Goal: Task Accomplishment & Management: Complete application form

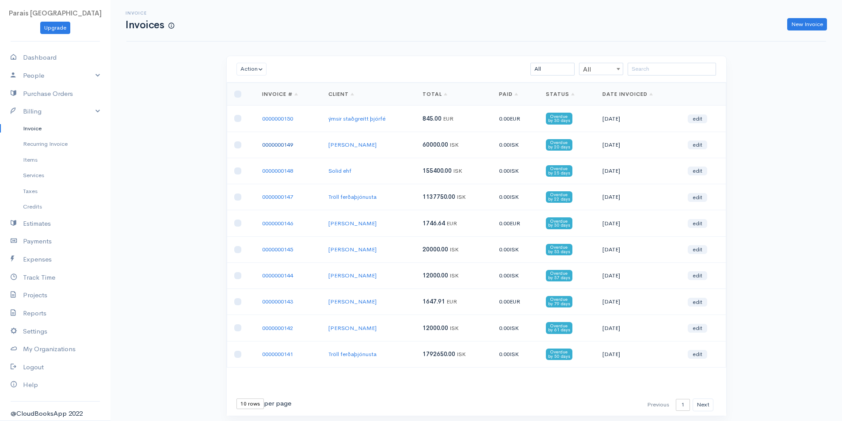
click at [272, 146] on link "0000000149" at bounding box center [277, 145] width 31 height 8
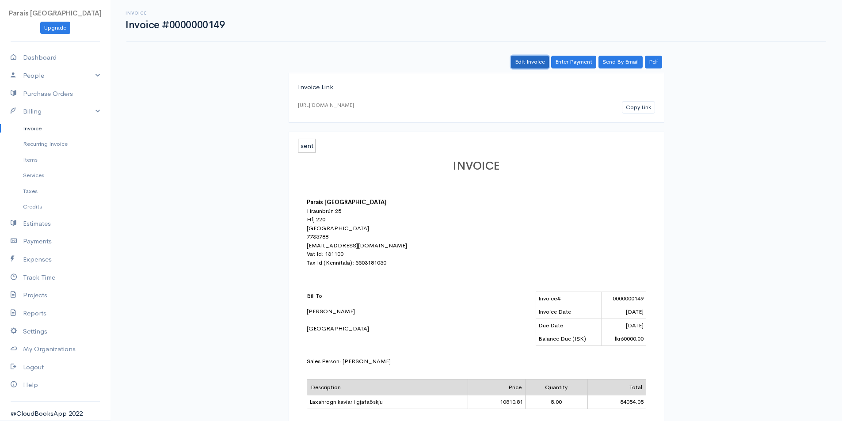
click at [539, 65] on link "Edit Invoice" at bounding box center [530, 62] width 38 height 13
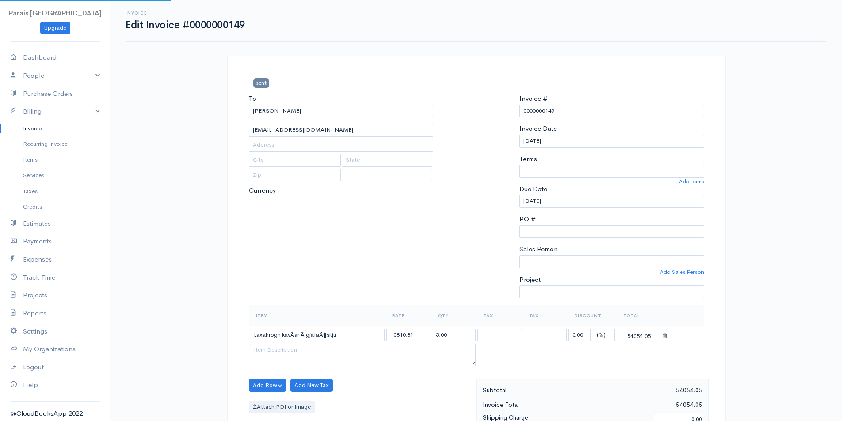
select select "[GEOGRAPHIC_DATA]"
select select "ISK"
select select "0"
select select "[PERSON_NAME]"
select select
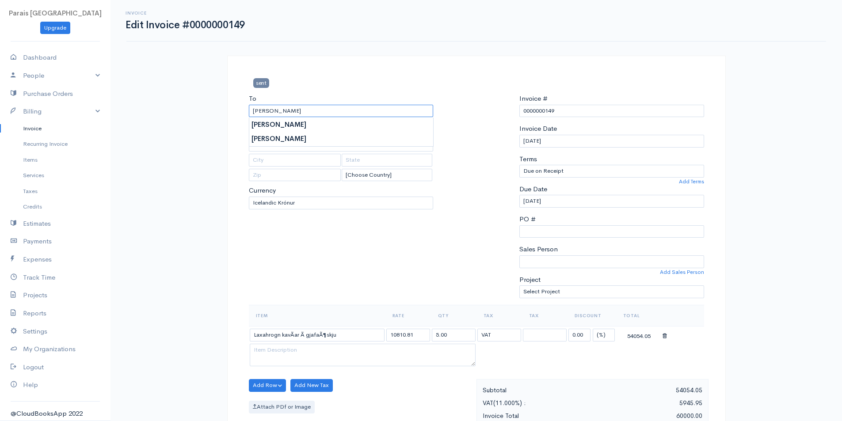
drag, startPoint x: 326, startPoint y: 111, endPoint x: 117, endPoint y: 93, distance: 210.3
click at [125, 95] on div "Invoice Edit Invoice #0000000149 sent To [PERSON_NAME] [EMAIL_ADDRESS][DOMAIN_N…" at bounding box center [475, 387] width 731 height 775
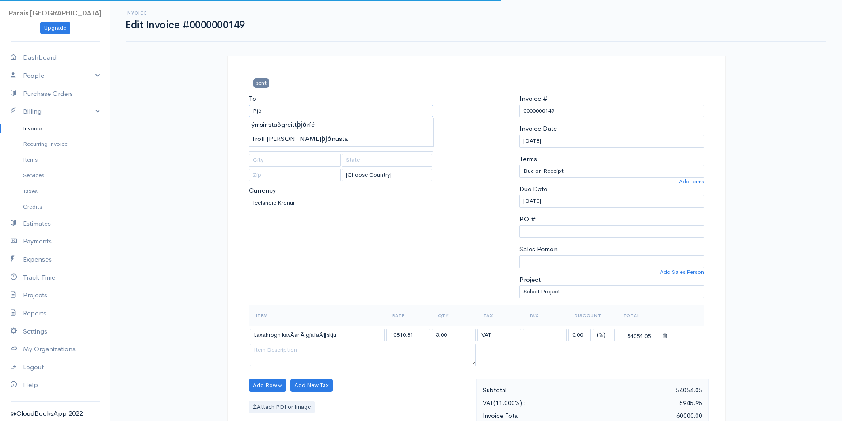
type input "ýmsir staðgreitt þjórfé"
type input "[EMAIL_ADDRESS][DOMAIN_NAME]"
type input "Hraunbrún 25"
type input "Rvk"
type input "109"
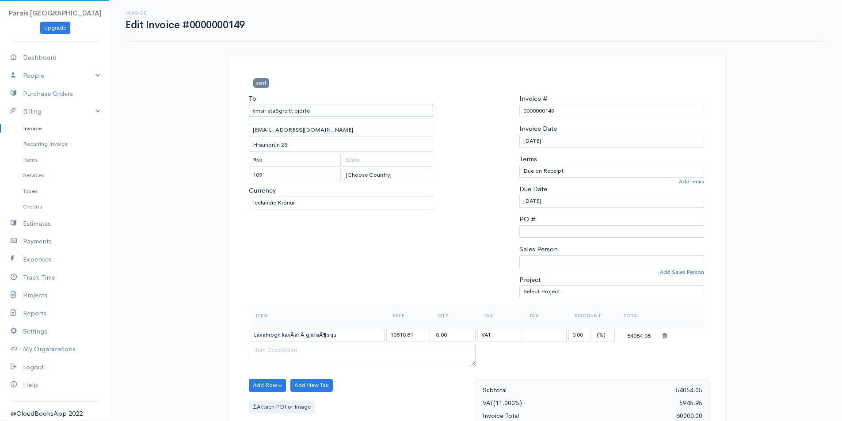
type input "ýmsir staðgreitt þjórfé"
click at [285, 205] on select "U.S. Dollars Canadian Dollars British Pounds Sterling Euros Australian Dollars …" at bounding box center [341, 203] width 185 height 13
select select "USD"
click at [249, 197] on select "U.S. Dollars Canadian Dollars British Pounds Sterling Euros Australian Dollars …" at bounding box center [341, 203] width 185 height 13
click at [442, 209] on div at bounding box center [476, 199] width 77 height 211
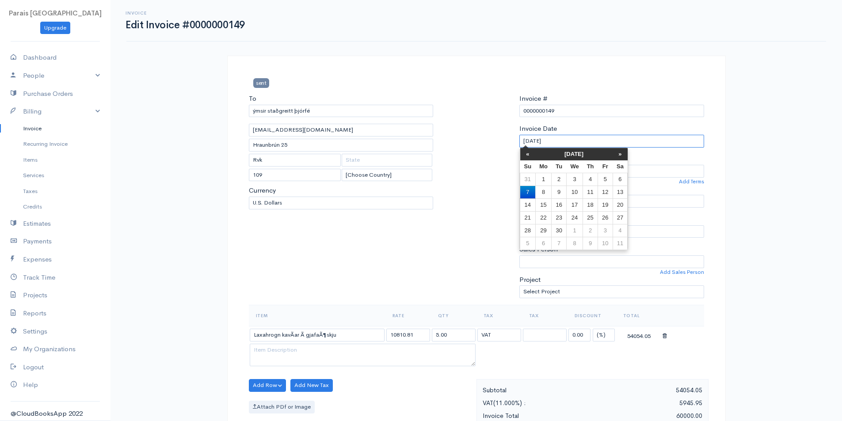
click at [567, 135] on input "[DATE]" at bounding box center [611, 141] width 185 height 13
click at [524, 153] on th "«" at bounding box center [527, 154] width 15 height 12
click at [592, 228] on td "28" at bounding box center [590, 230] width 15 height 13
type input "[DATE]"
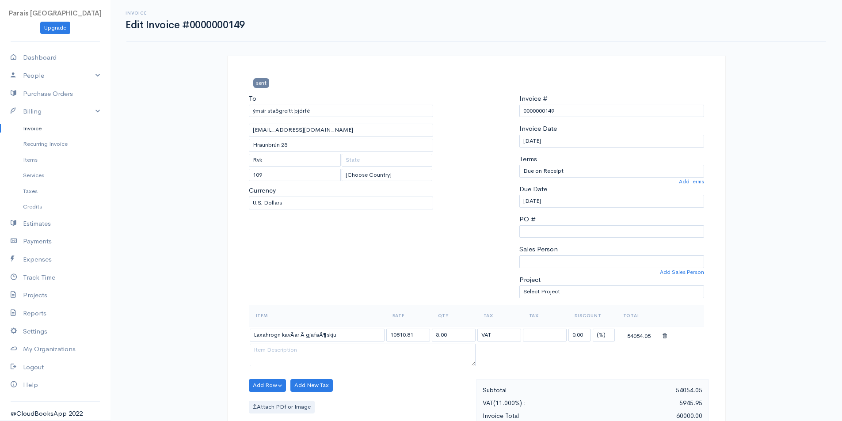
click at [477, 212] on div at bounding box center [476, 199] width 77 height 211
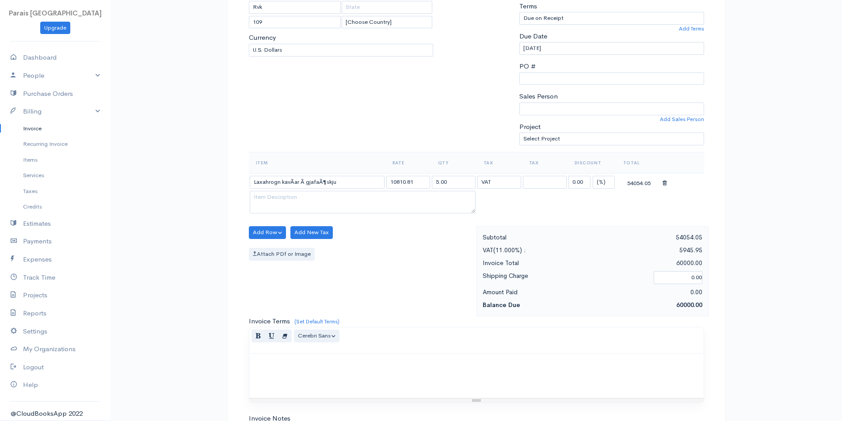
scroll to position [89, 0]
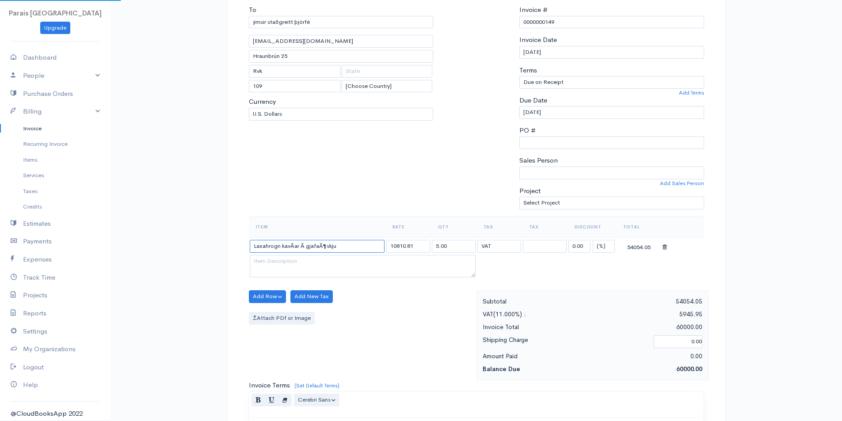
drag, startPoint x: 343, startPoint y: 247, endPoint x: 143, endPoint y: 221, distance: 201.1
click at [152, 225] on div "Invoice Edit Invoice #0000000149 sent To ýmsir staðgreitt þjórfé [EMAIL_ADDRESS…" at bounding box center [475, 298] width 731 height 775
type input "Usd þjórfjé, tröll, ýmsir"
type input "711.7117"
type input "1"
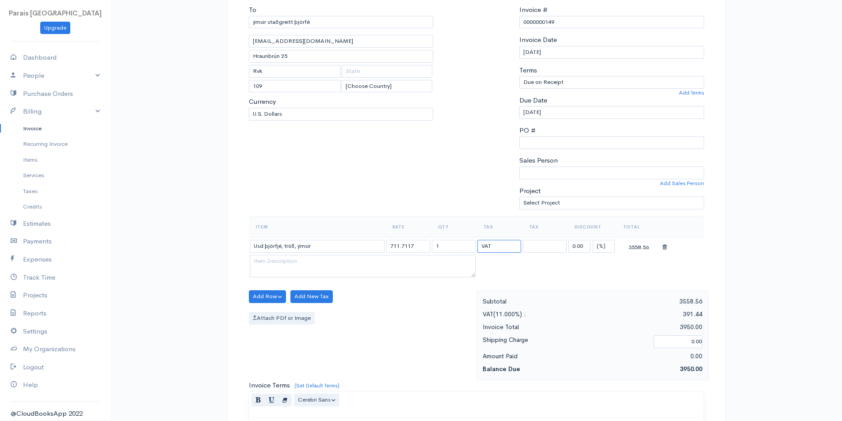
select select "11.000"
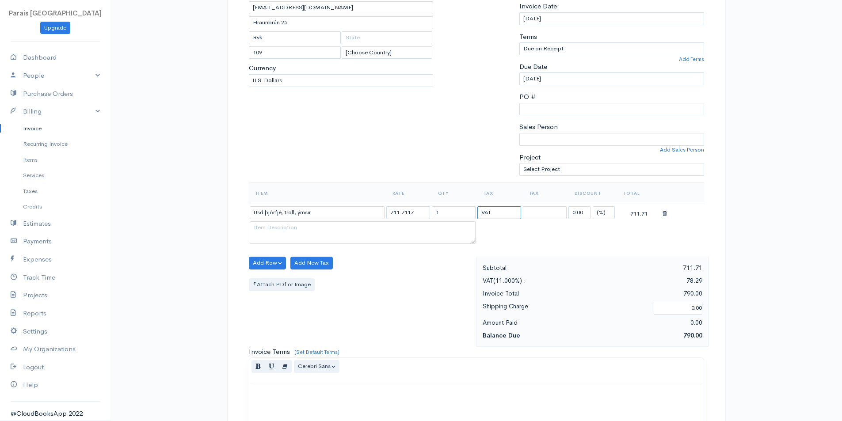
scroll to position [354, 0]
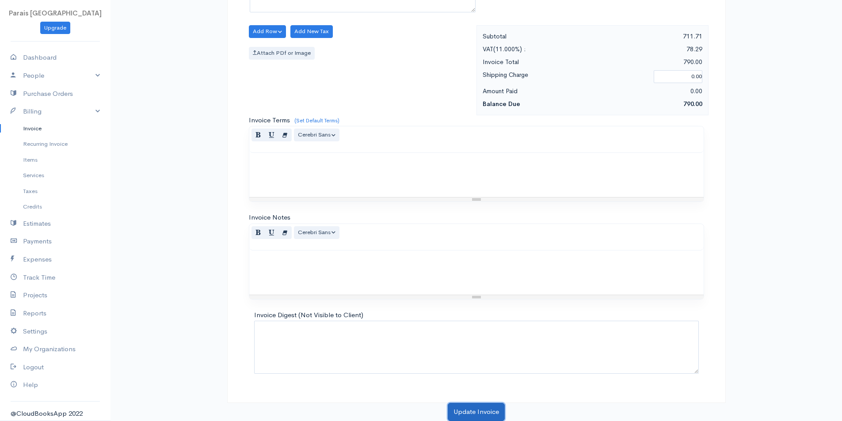
click at [472, 413] on button "Update Invoice" at bounding box center [476, 412] width 57 height 18
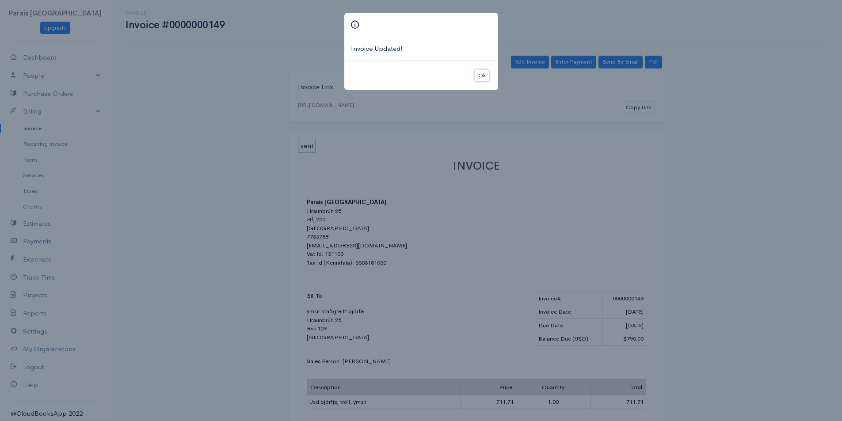
click at [486, 74] on button "Ok" at bounding box center [481, 75] width 15 height 13
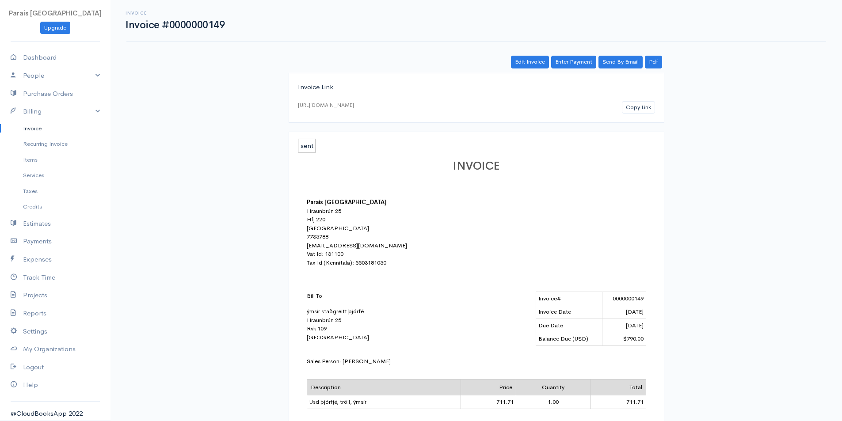
click at [37, 128] on link "Invoice" at bounding box center [55, 129] width 110 height 16
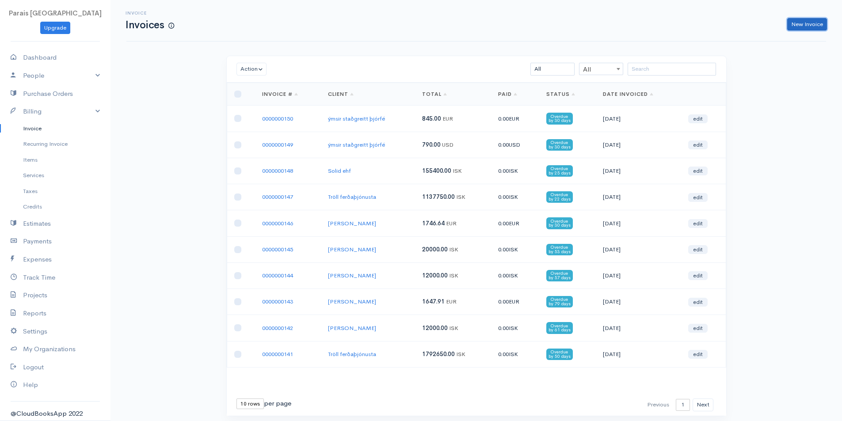
click at [795, 26] on link "New Invoice" at bounding box center [807, 24] width 40 height 13
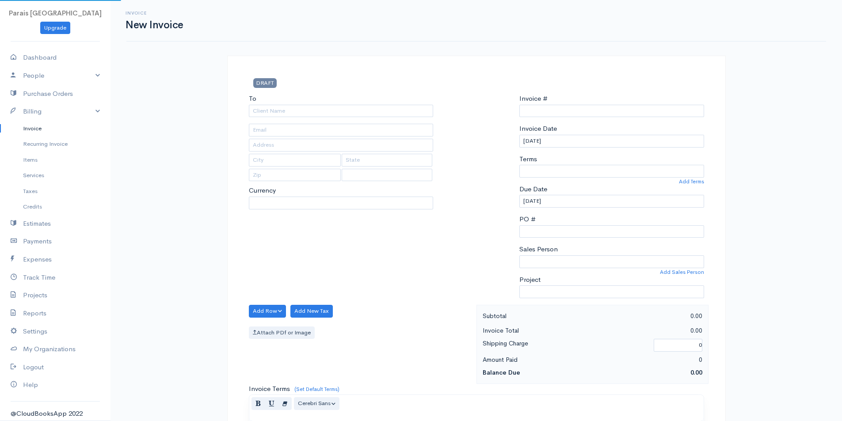
type input "0000000151"
select select "[GEOGRAPHIC_DATA]"
select select "EUR"
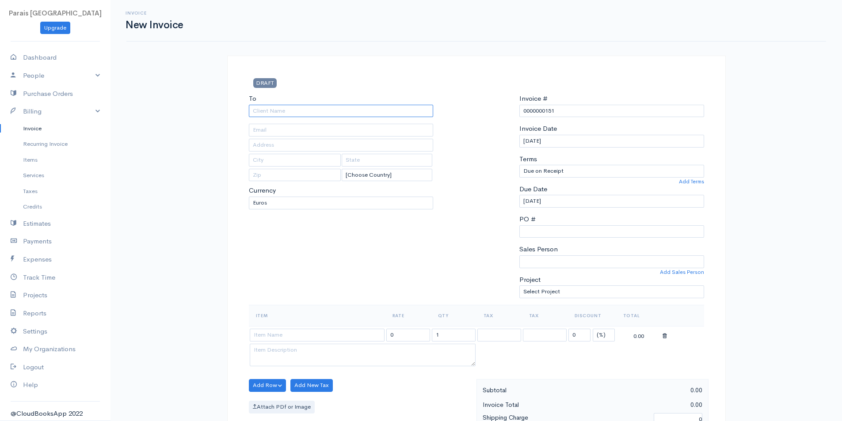
click at [308, 112] on input "To" at bounding box center [341, 111] width 185 height 13
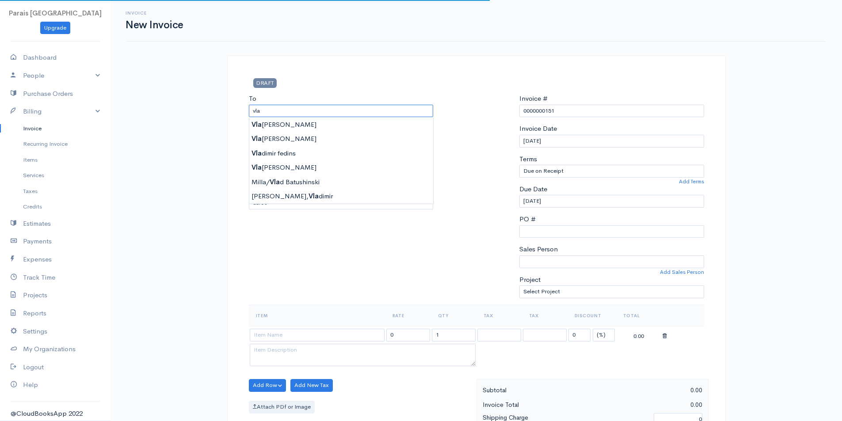
type input "[PERSON_NAME]"
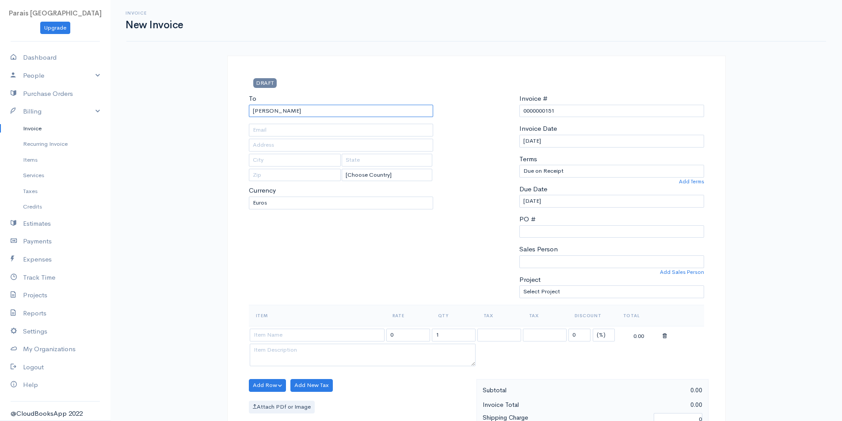
type input "[EMAIL_ADDRESS][DOMAIN_NAME]"
type input "[PERSON_NAME]"
select select "ISK"
click at [283, 338] on input at bounding box center [317, 335] width 135 height 13
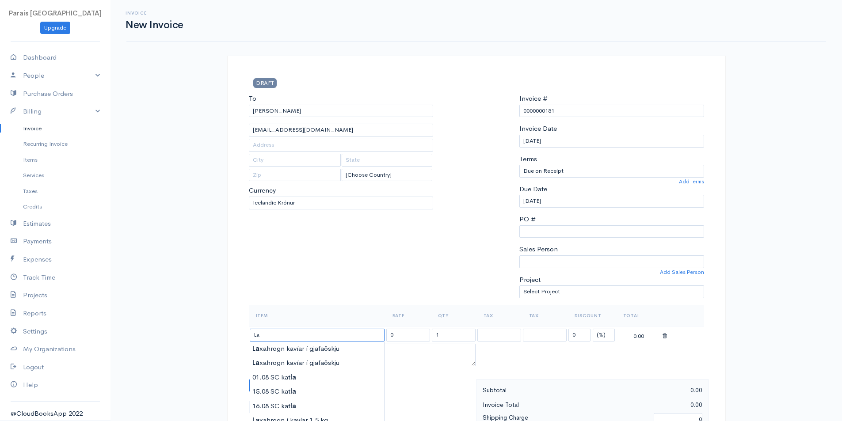
type input "Laxahrogn kavíar í gjafaöskju"
type input "10810.81"
select select "11.000"
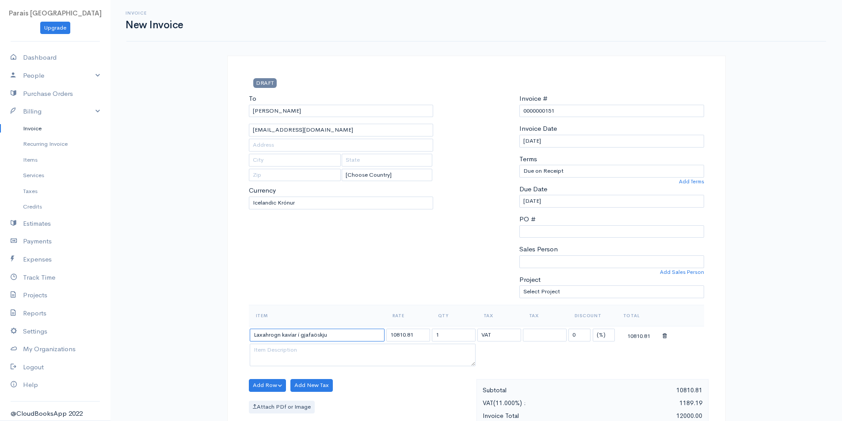
type input "Laxahrogn kavíar í gjafaöskju"
type input "5"
click at [540, 145] on input "[DATE]" at bounding box center [611, 141] width 185 height 13
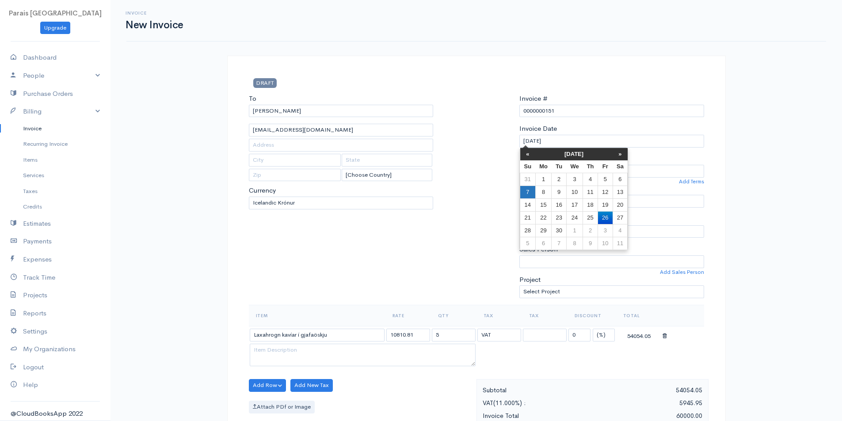
click at [529, 191] on td "7" at bounding box center [527, 192] width 15 height 13
type input "[DATE]"
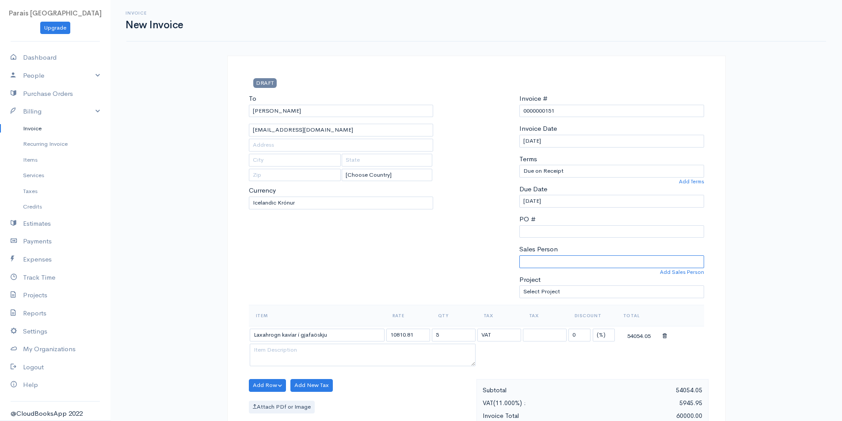
click at [548, 260] on select "[PERSON_NAME]" at bounding box center [611, 261] width 185 height 13
select select "[PERSON_NAME]"
click at [519, 255] on select "[PERSON_NAME]" at bounding box center [611, 261] width 185 height 13
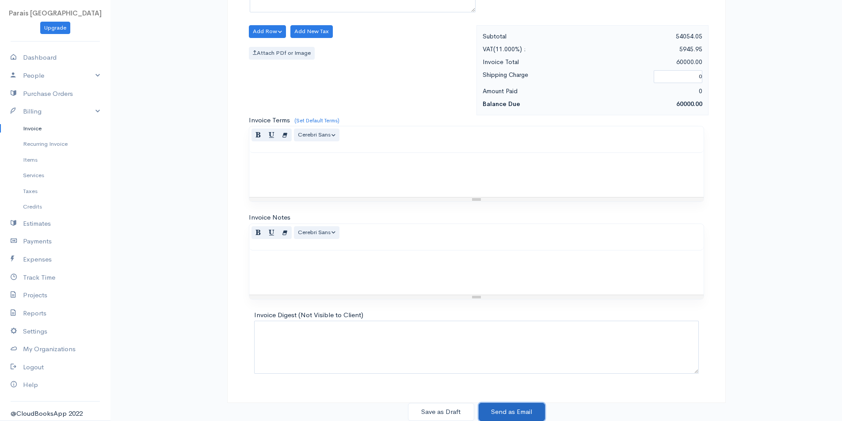
click at [531, 412] on button "Send as Email" at bounding box center [512, 412] width 66 height 18
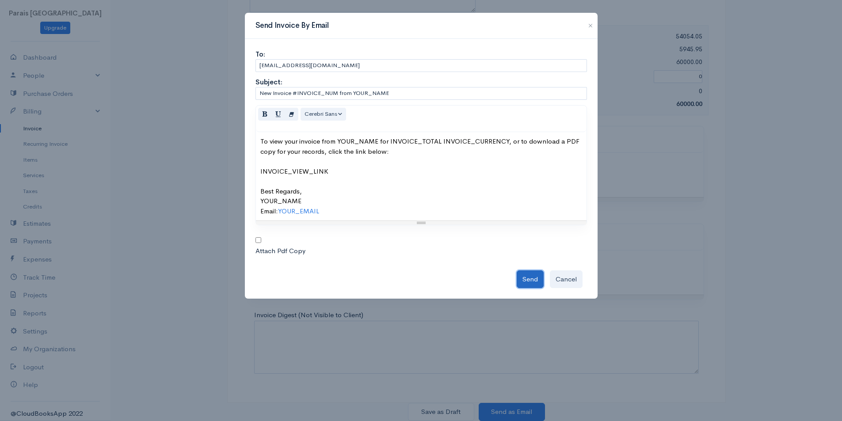
click at [540, 278] on button "Send" at bounding box center [530, 279] width 27 height 18
click at [691, 225] on div "Send Invoice By Email To: [EMAIL_ADDRESS][DOMAIN_NAME] Subject: New Invoice #IN…" at bounding box center [421, 210] width 842 height 421
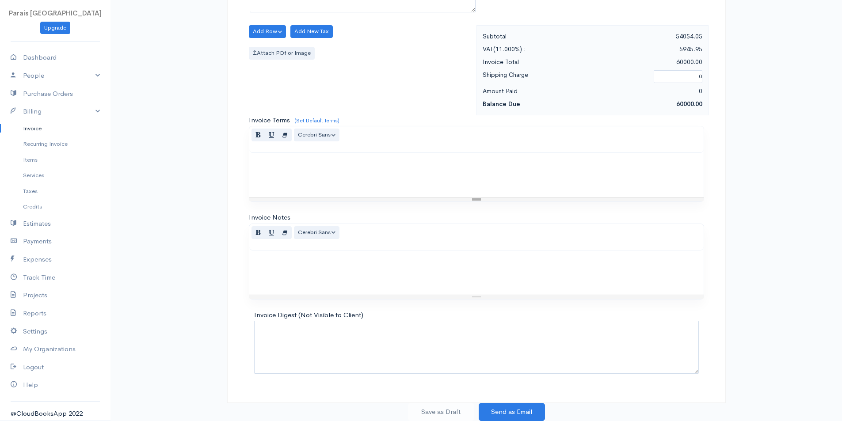
click at [32, 128] on link "Invoice" at bounding box center [55, 129] width 110 height 16
